Goal: Task Accomplishment & Management: Manage account settings

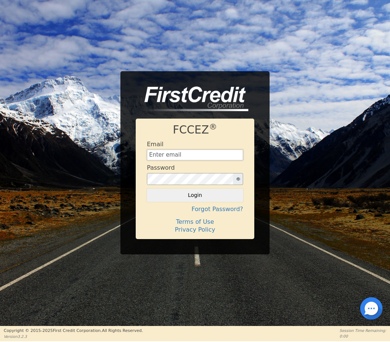
click at [213, 157] on input "text" at bounding box center [195, 154] width 96 height 11
type input "[EMAIL_ADDRESS][DOMAIN_NAME]"
click at [195, 195] on button "Login" at bounding box center [195, 194] width 96 height 13
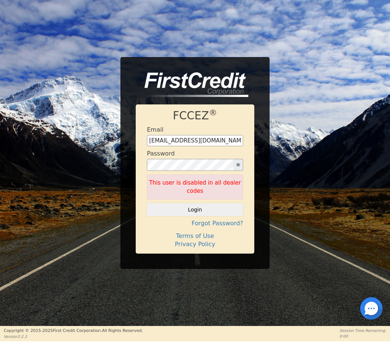
click at [215, 207] on button "Login" at bounding box center [195, 209] width 96 height 13
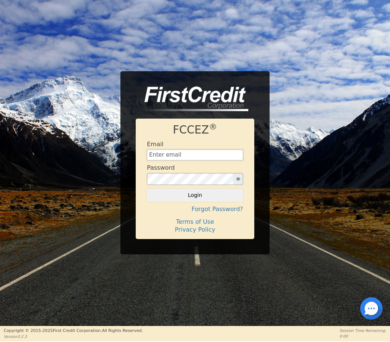
click at [207, 155] on input "text" at bounding box center [195, 154] width 96 height 11
type input "[EMAIL_ADDRESS][DOMAIN_NAME]"
click at [195, 195] on button "Login" at bounding box center [195, 194] width 96 height 13
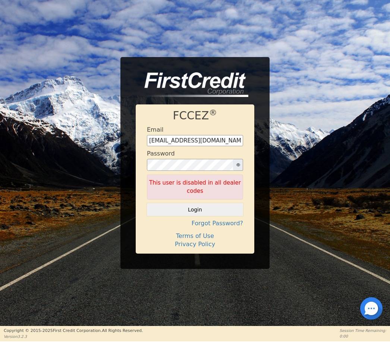
click at [228, 209] on button "Login" at bounding box center [195, 209] width 96 height 13
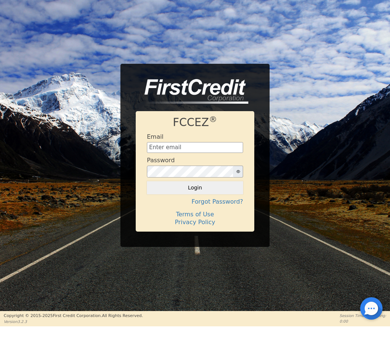
click at [360, 212] on div "FCCEZ ® Email Password Login Forgot Password? Terms of Use Privacy Policy" at bounding box center [195, 155] width 390 height 183
click at [207, 147] on input "text" at bounding box center [195, 147] width 96 height 11
click at [330, 135] on div "FCCEZ ® Email Password Login Forgot Password? Terms of Use Privacy Policy" at bounding box center [195, 155] width 390 height 183
click at [374, 310] on div at bounding box center [371, 308] width 22 height 22
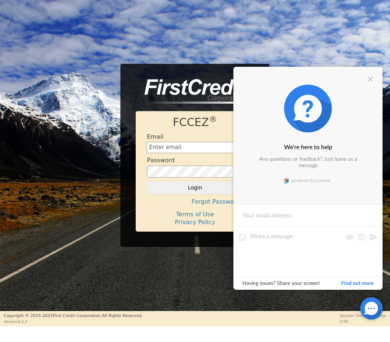
click at [207, 148] on input "text" at bounding box center [195, 147] width 96 height 11
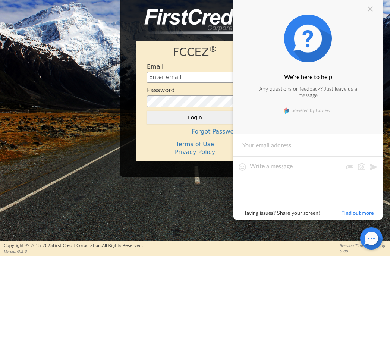
click at [369, 75] on div at bounding box center [369, 79] width 9 height 9
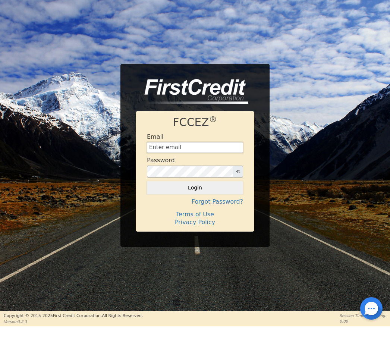
click at [212, 146] on input "text" at bounding box center [195, 147] width 96 height 11
type input "[EMAIL_ADDRESS][DOMAIN_NAME]"
